Goal: Information Seeking & Learning: Learn about a topic

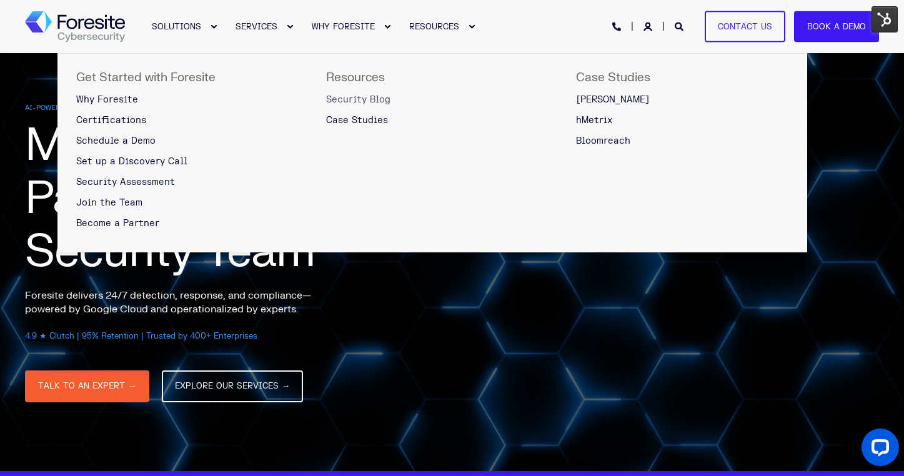
click at [369, 99] on span "Security Blog" at bounding box center [358, 99] width 64 height 11
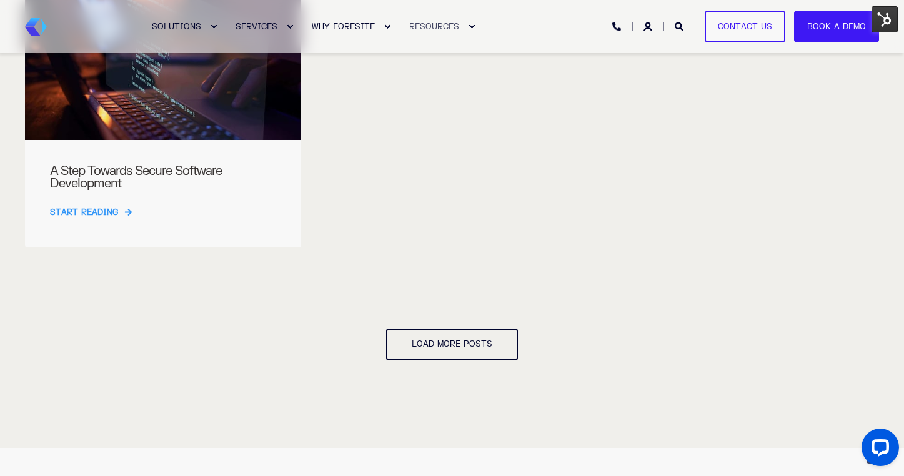
scroll to position [1231, 0]
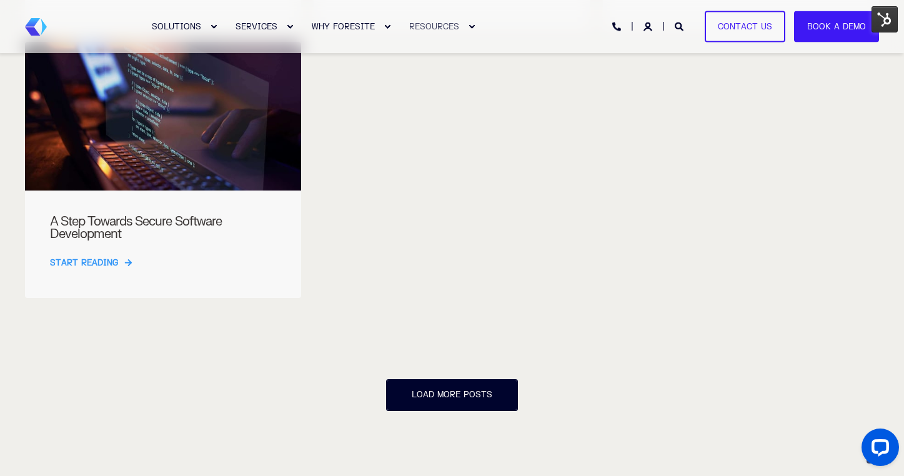
click at [439, 395] on span "Load more posts" at bounding box center [452, 395] width 81 height 10
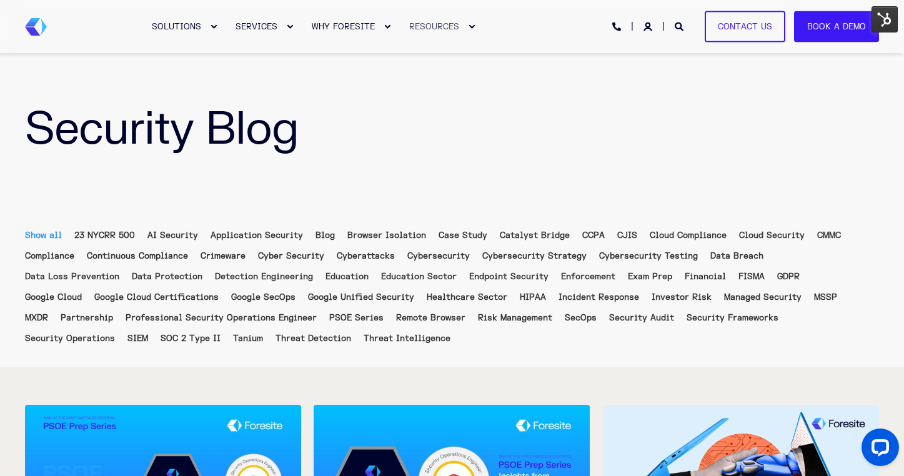
scroll to position [0, 0]
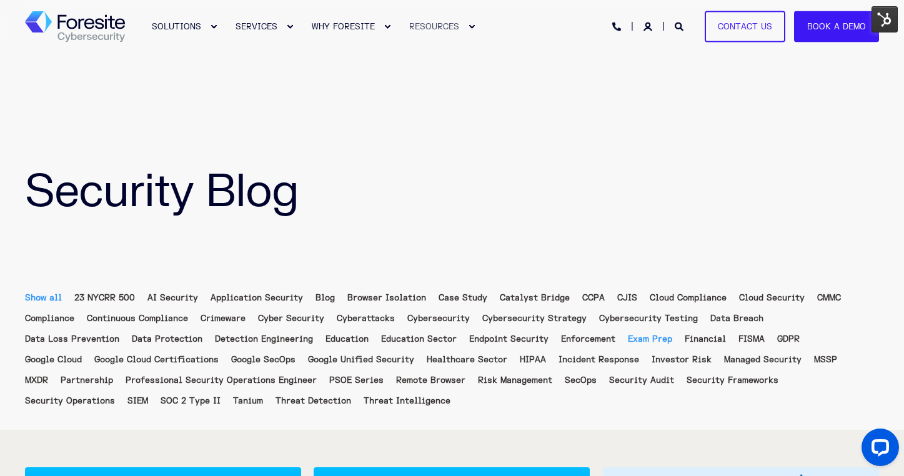
click at [628, 342] on link "Exam Prep" at bounding box center [650, 339] width 44 height 10
click at [546, 299] on link "Catalyst Bridge" at bounding box center [535, 298] width 70 height 10
